Goal: Task Accomplishment & Management: Manage account settings

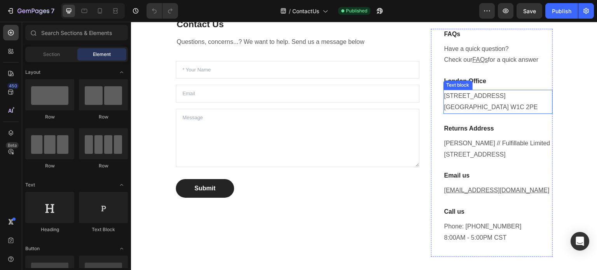
scroll to position [78, 0]
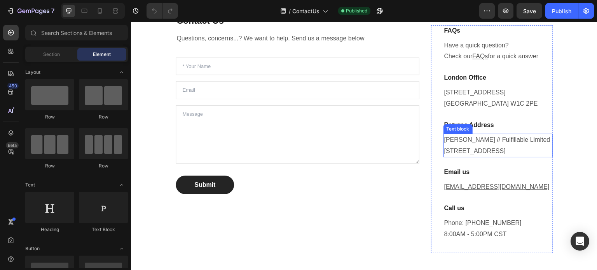
click at [480, 138] on p "Von Dutch // Fulfillable Limited Dettingen Way, Bury Saint Edmunds, IP33 3YB, U…" at bounding box center [499, 146] width 108 height 23
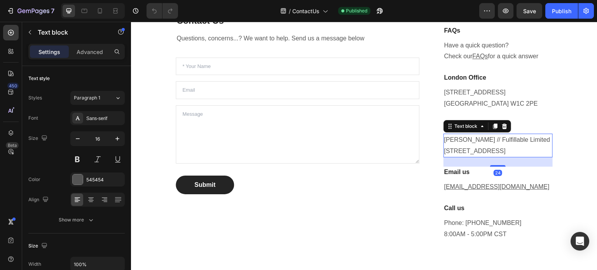
click at [466, 142] on p "Von Dutch // Fulfillable Limited Dettingen Way, Bury Saint Edmunds, IP33 3YB, U…" at bounding box center [499, 146] width 108 height 23
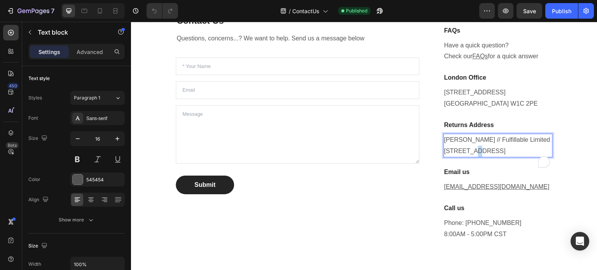
click at [466, 142] on p "Von Dutch // Fulfillable Limited Dettingen Way, Bury Saint Edmunds, IP33 3YB, U…" at bounding box center [499, 146] width 108 height 23
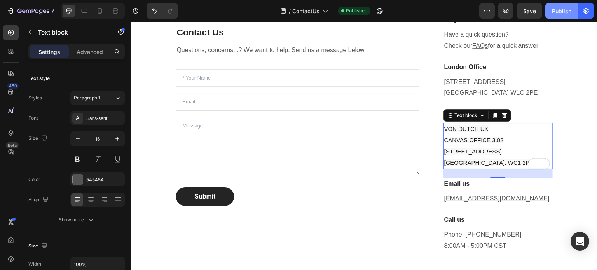
click at [565, 12] on div "Publish" at bounding box center [561, 11] width 19 height 8
click at [98, 11] on icon at bounding box center [100, 10] width 4 height 5
type input "14"
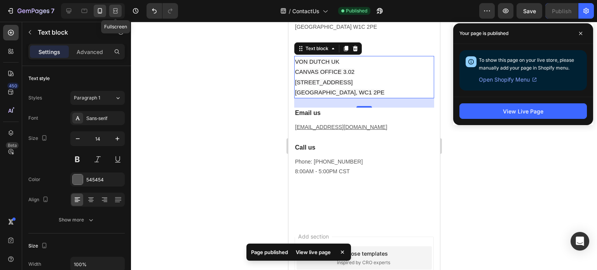
scroll to position [366, 0]
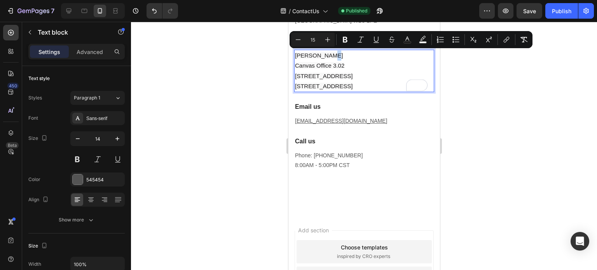
click at [330, 53] on span "Von Dutch Uk" at bounding box center [319, 55] width 48 height 7
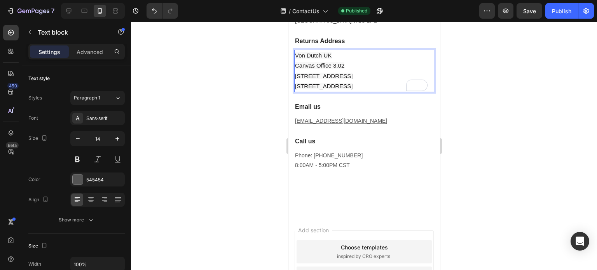
click at [362, 65] on p "Von Dutch UK Canvas Office 3.02 53 Duke St London, WC1 2PE" at bounding box center [364, 71] width 138 height 41
click at [560, 14] on div "Publish" at bounding box center [561, 11] width 19 height 8
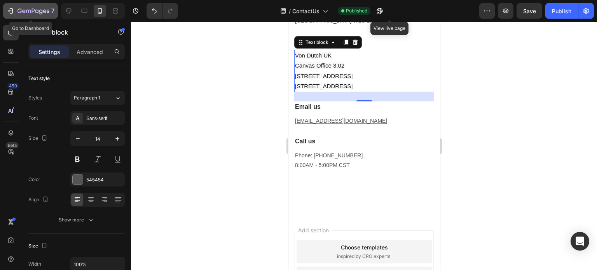
click at [7, 7] on icon "button" at bounding box center [11, 11] width 8 height 8
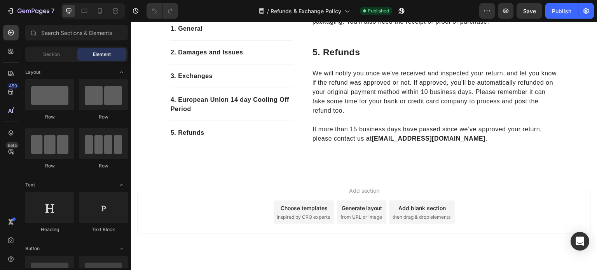
scroll to position [556, 0]
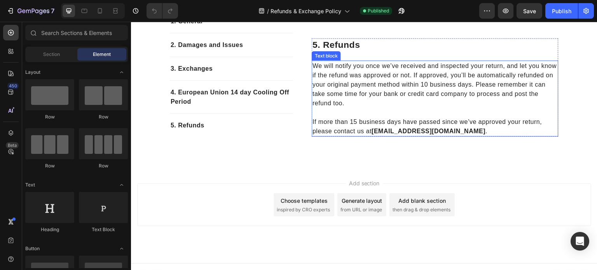
click at [456, 117] on p "If more than 15 business days have passed since we’ve approved your return, ple…" at bounding box center [435, 122] width 245 height 28
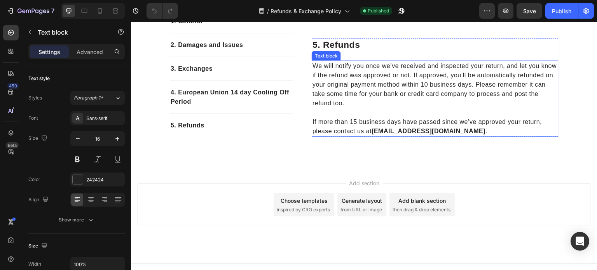
scroll to position [0, 0]
click at [372, 128] on strong "[EMAIL_ADDRESS][DOMAIN_NAME]" at bounding box center [429, 131] width 114 height 7
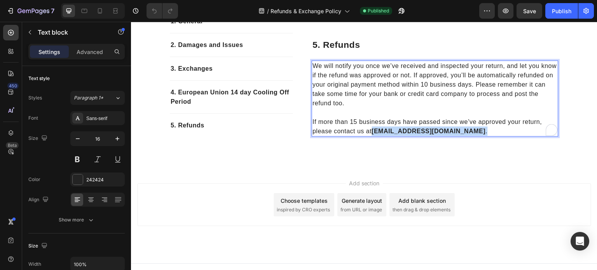
click at [453, 123] on p "If more than 15 business days have passed since we’ve approved your return, ple…" at bounding box center [435, 122] width 245 height 28
click at [372, 128] on link "[EMAIL_ADDRESS][DOMAIN_NAME]" at bounding box center [427, 131] width 111 height 7
click at [456, 124] on p "If more than 15 business days have passed since we’ve approved your return, ple…" at bounding box center [435, 122] width 245 height 28
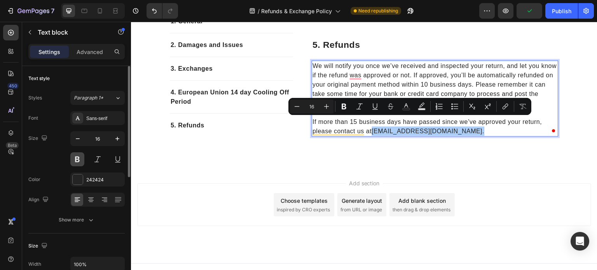
click at [80, 158] on button at bounding box center [77, 159] width 14 height 14
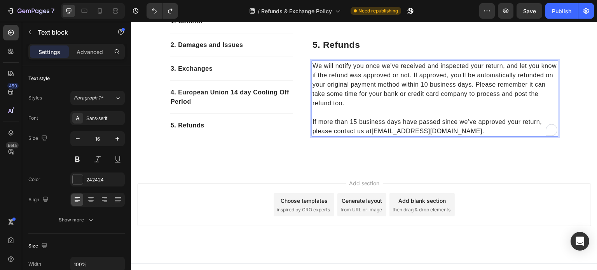
click at [456, 116] on p "If more than 15 business days have passed since we’ve approved your return, ple…" at bounding box center [435, 122] width 245 height 28
click at [449, 122] on p "If more than 15 business days have passed since we’ve approved your return, ple…" at bounding box center [435, 122] width 245 height 28
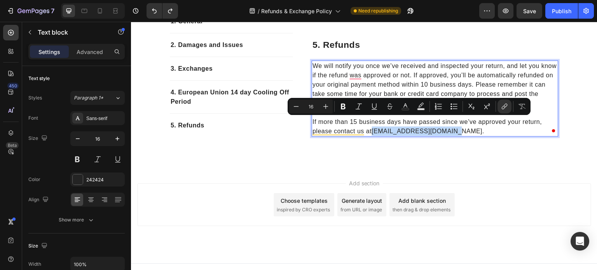
drag, startPoint x: 371, startPoint y: 122, endPoint x: 448, endPoint y: 123, distance: 76.6
click at [448, 128] on link "[EMAIL_ADDRESS][DOMAIN_NAME]" at bounding box center [427, 131] width 111 height 7
click at [79, 157] on button at bounding box center [77, 159] width 14 height 14
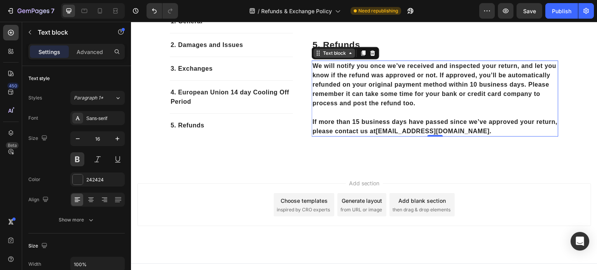
click at [343, 50] on div "Text block" at bounding box center [335, 53] width 26 height 7
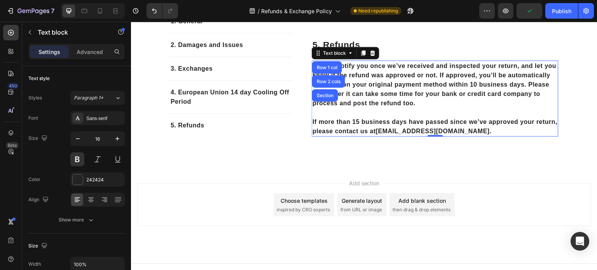
click at [466, 120] on p "If more than 15 business days have passed since we’ve approved your return, ple…" at bounding box center [435, 122] width 245 height 28
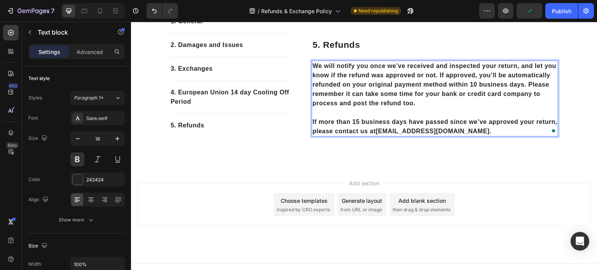
click at [446, 93] on p "We will notify you once we’ve received and inspected your return, and let you k…" at bounding box center [435, 84] width 245 height 47
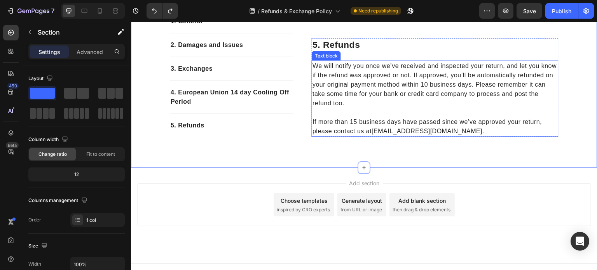
click at [443, 110] on p "If more than 15 business days have passed since we’ve approved your return, ple…" at bounding box center [435, 122] width 245 height 28
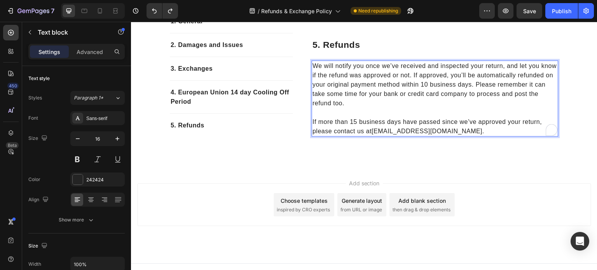
click at [431, 128] on link "[EMAIL_ADDRESS][DOMAIN_NAME]" at bounding box center [427, 131] width 111 height 7
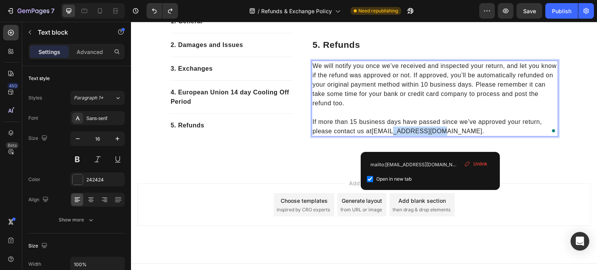
click at [431, 128] on link "[EMAIL_ADDRESS][DOMAIN_NAME]" at bounding box center [427, 131] width 111 height 7
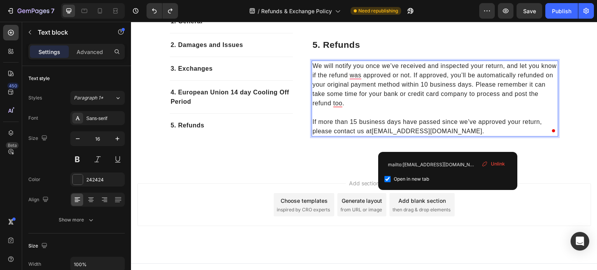
click at [448, 121] on p "If more than 15 business days have passed since we’ve approved your return, ple…" at bounding box center [435, 122] width 245 height 28
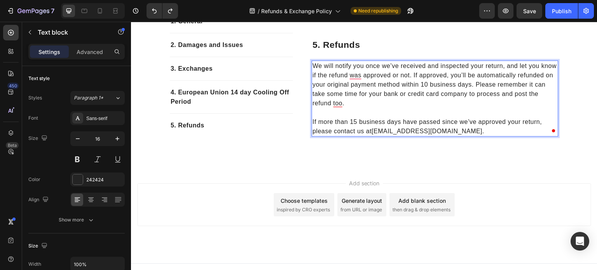
click at [372, 128] on link "[EMAIL_ADDRESS][DOMAIN_NAME]" at bounding box center [427, 131] width 111 height 7
click at [373, 128] on link "[EMAIL_ADDRESS][DOMAIN_NAME]" at bounding box center [427, 131] width 111 height 7
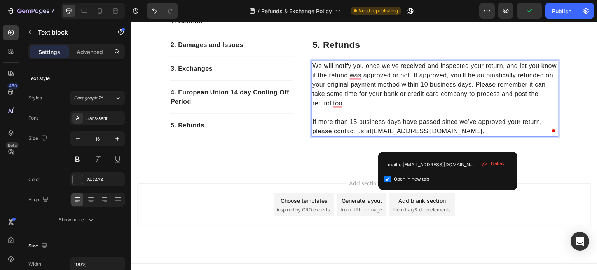
click at [447, 128] on link "[EMAIL_ADDRESS][DOMAIN_NAME]" at bounding box center [427, 131] width 111 height 7
click at [372, 128] on link "[EMAIL_ADDRESS][DOMAIN_NAME]" at bounding box center [427, 131] width 111 height 7
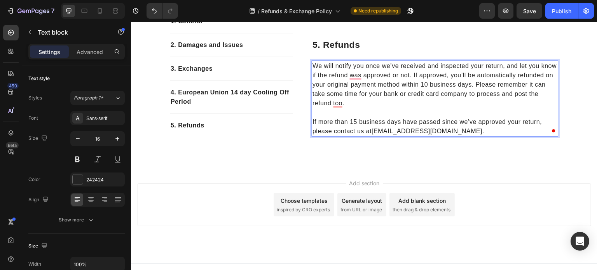
click at [431, 128] on link "[EMAIL_ADDRESS][DOMAIN_NAME]" at bounding box center [427, 131] width 111 height 7
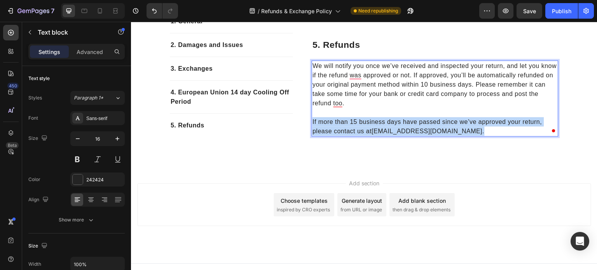
click at [431, 128] on link "[EMAIL_ADDRESS][DOMAIN_NAME]" at bounding box center [427, 131] width 111 height 7
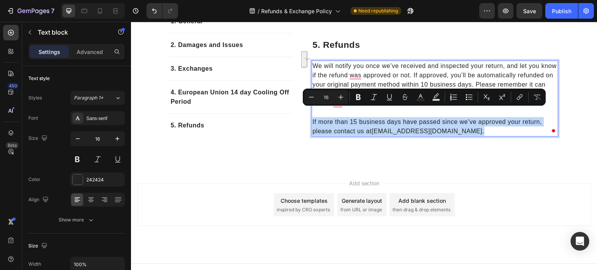
click at [431, 128] on link "[EMAIL_ADDRESS][DOMAIN_NAME]" at bounding box center [427, 131] width 111 height 7
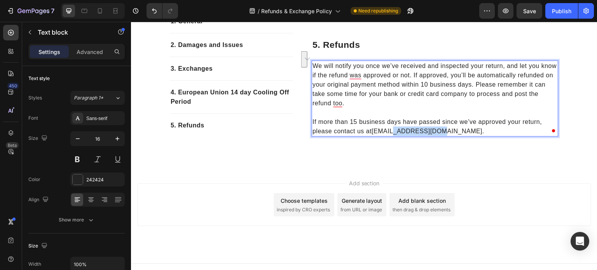
click at [431, 128] on link "[EMAIL_ADDRESS][DOMAIN_NAME]" at bounding box center [427, 131] width 111 height 7
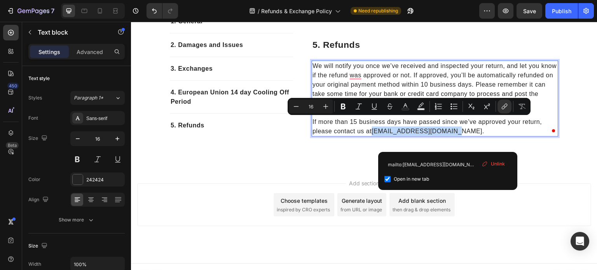
drag, startPoint x: 447, startPoint y: 122, endPoint x: 373, endPoint y: 122, distance: 74.7
click at [373, 128] on link "[EMAIL_ADDRESS][DOMAIN_NAME]" at bounding box center [427, 131] width 111 height 7
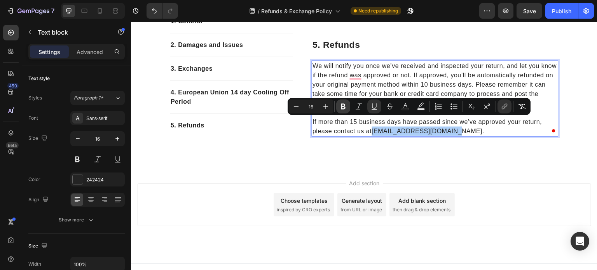
click at [344, 104] on icon "Editor contextual toolbar" at bounding box center [343, 107] width 5 height 6
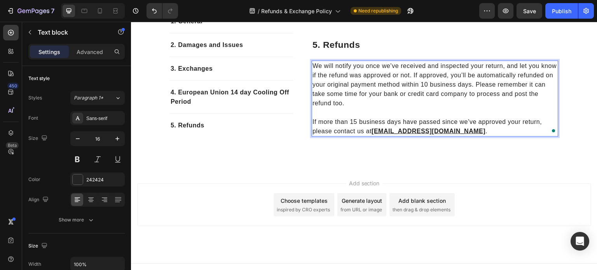
click at [460, 123] on p "If more than 15 business days have passed since we’ve approved your return, ple…" at bounding box center [435, 122] width 245 height 28
click at [563, 12] on div "Publish" at bounding box center [561, 11] width 19 height 8
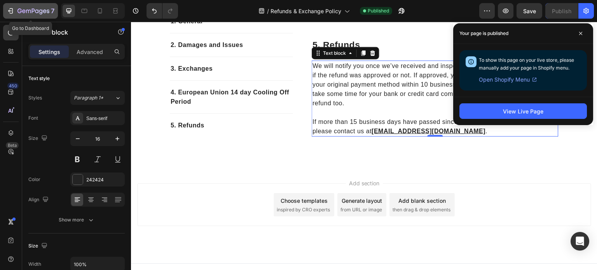
click at [7, 7] on icon "button" at bounding box center [11, 11] width 8 height 8
